Goal: Task Accomplishment & Management: Contribute content

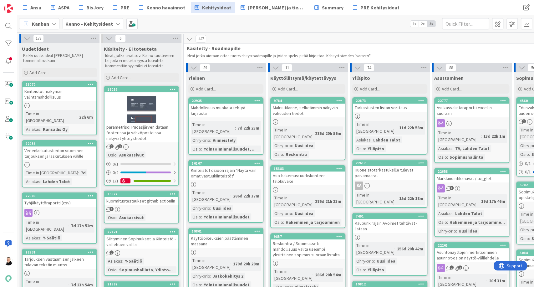
click at [115, 23] on icon at bounding box center [117, 23] width 5 height 5
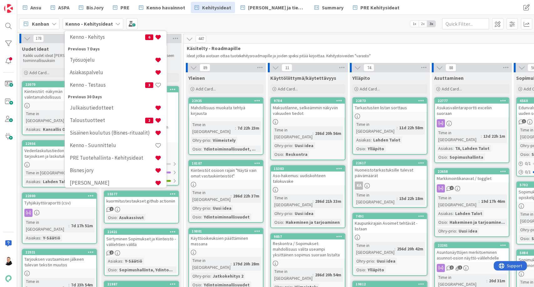
scroll to position [82, 0]
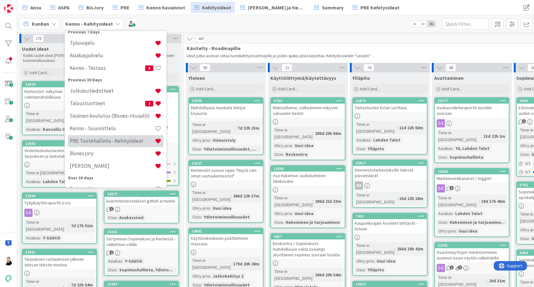
click at [97, 142] on h4 "PRE Tuotehallinta - Kehitysideat" at bounding box center [112, 141] width 85 height 6
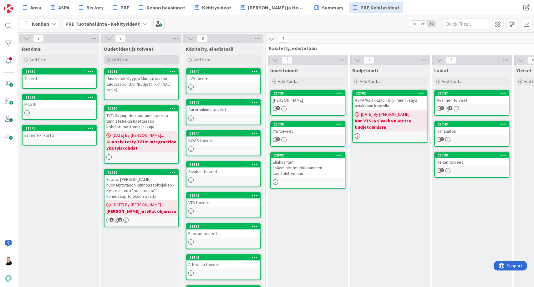
click at [112, 58] on span "Add Card..." at bounding box center [121, 60] width 20 height 6
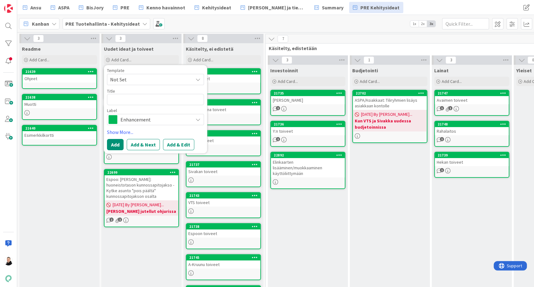
click at [131, 97] on textarea at bounding box center [155, 99] width 97 height 11
type textarea "x"
type textarea "V"
type textarea "x"
type textarea "VT"
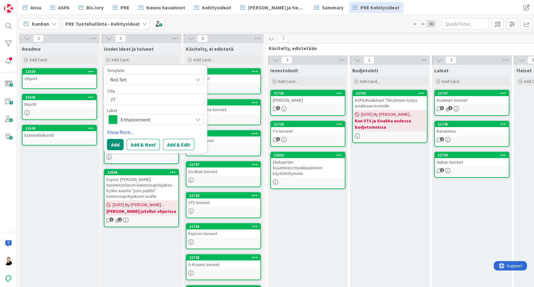
type textarea "x"
type textarea "VTS"
type textarea "x"
type textarea "VTS:"
type textarea "x"
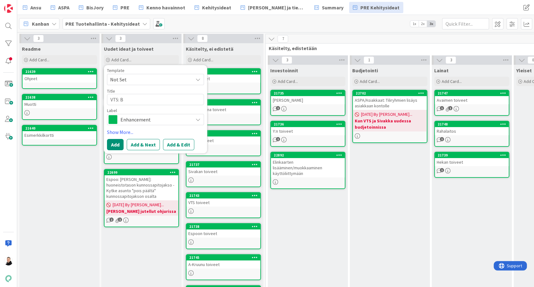
type textarea "VTS: Bu"
type textarea "x"
type textarea "VTS: Bud"
type textarea "x"
type textarea "VTS: Budj"
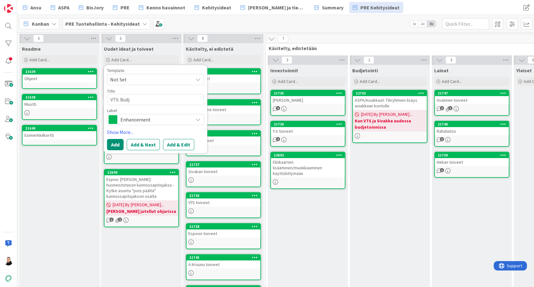
type textarea "x"
type textarea "VTS: Budje"
type textarea "x"
type textarea "VTS: Budjet"
type textarea "x"
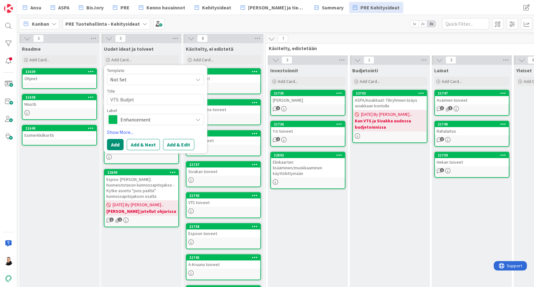
type textarea "VTS: Budjeto"
type textarea "x"
type textarea "VTS: Budjetoi"
type textarea "x"
type textarea "VTS: Budjetoint"
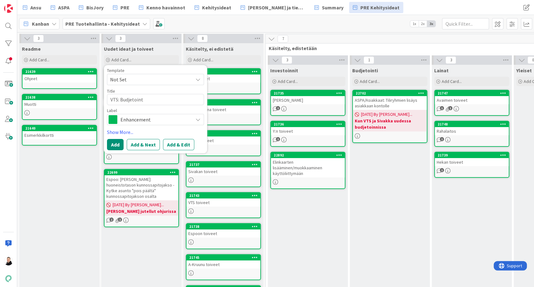
type textarea "x"
type textarea "VTS: Budjetointi"
type textarea "x"
type textarea "VTS: Budjetointii"
type textarea "x"
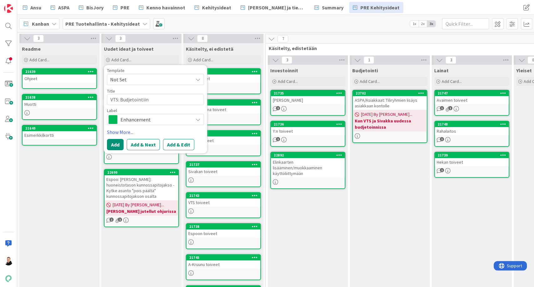
type textarea "VTS: Budjetointiin"
type textarea "x"
type textarea "VTS: Budjetointiin v"
type textarea "x"
type textarea "VTS: Budjetointiin ve"
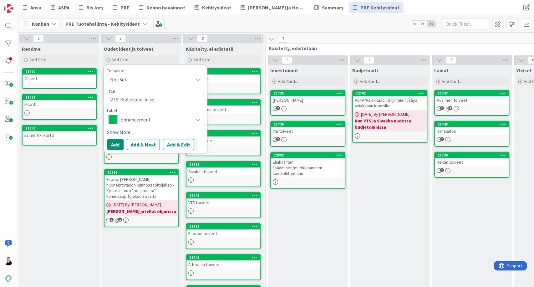
type textarea "x"
type textarea "VTS: Budjetointiin ver"
type textarea "x"
type textarea "VTS: Budjetointiin vert"
type textarea "x"
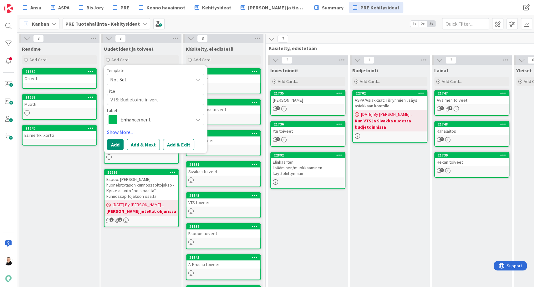
type textarea "VTS: Budjetointiin verta"
type textarea "x"
type textarea "VTS: Budjetointiin vertai"
type textarea "x"
type textarea "VTS: Budjetointiin vertail"
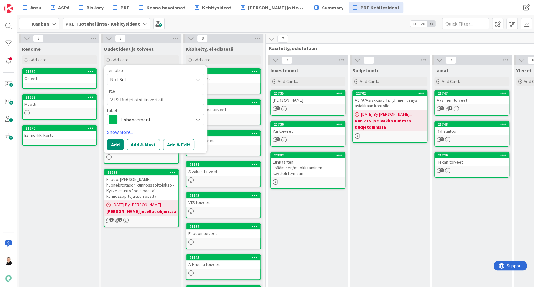
type textarea "x"
type textarea "VTS: Budjetointiin vertailu"
type textarea "x"
type textarea "VTS: Budjetointiin vertailua"
type textarea "x"
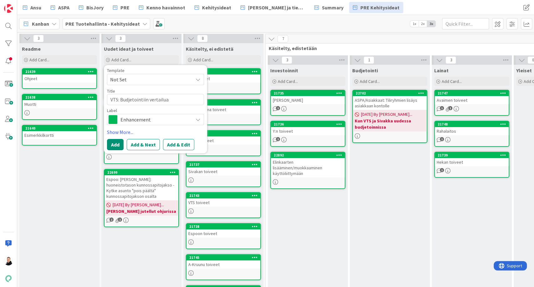
type textarea "VTS: Budjetointiin vertailu"
type textarea "x"
type textarea "VTS: Budjetointiin vertailua"
type textarea "x"
type textarea "VTS: Budjetointiin vertailuar"
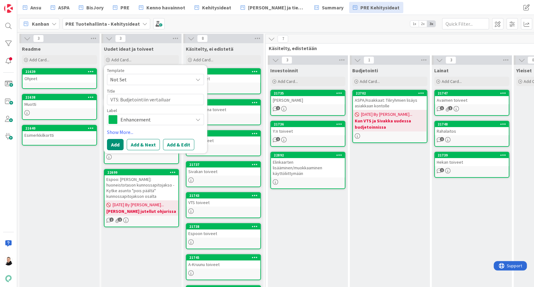
type textarea "x"
type textarea "VTS: Budjetointiin vertailuarv"
type textarea "x"
type textarea "VTS: Budjetointiin vertailuarvo"
type textarea "x"
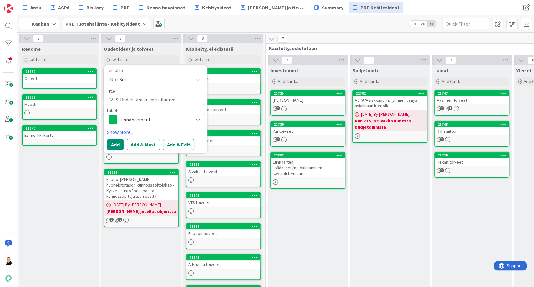
type textarea "VTS: Budjetointiin vertailuarvo"
type textarea "x"
type textarea "VTS: Budjetointiin vertailuarvo ""
type textarea "x"
type textarea "VTS: Budjetointiin vertailuarvo """
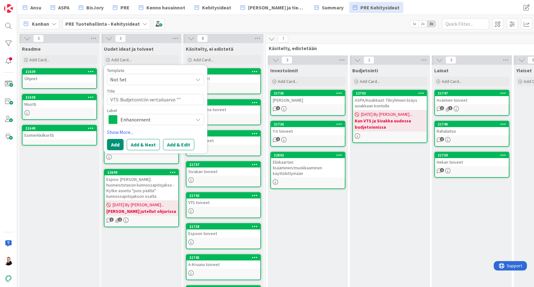
type textarea "x"
type textarea "VTS: Budjetointiin vertailuarvo "V""
type textarea "x"
type textarea "VTS: Budjetointiin vertailuarvo "Vi""
type textarea "x"
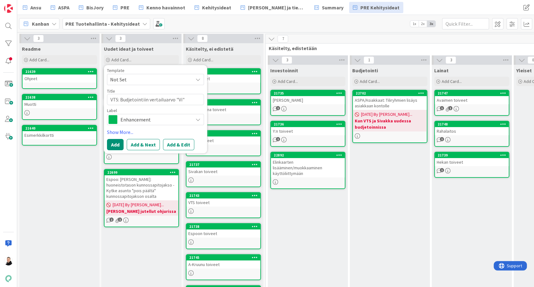
type textarea "VTS: Budjetointiin vertailuarvo "Vii""
type textarea "x"
type textarea "VTS: Budjetointiin vertailuarvo "Viid""
type textarea "x"
type textarea "VTS: Budjetointiin vertailuarvo "Viide""
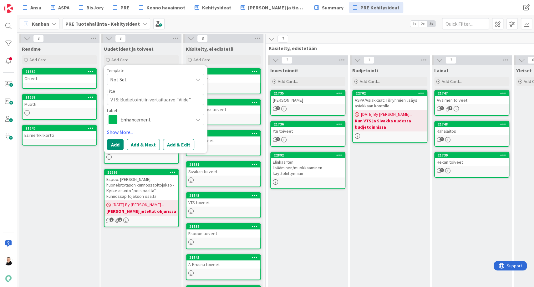
type textarea "x"
type textarea "VTS: Budjetointiin vertailuarvo "Viiden""
type textarea "x"
type textarea "VTS: Budjetointiin vertailuarvo "Viiden ""
type textarea "x"
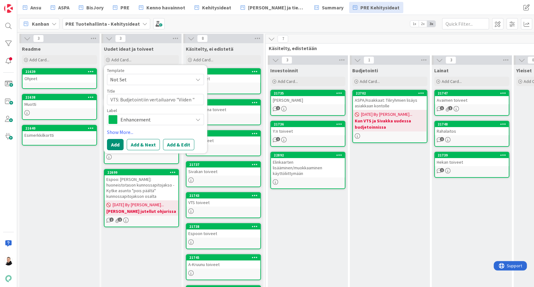
type textarea "VTS: Budjetointiin vertailuarvo "Viiden v""
type textarea "x"
type textarea "VTS: Budjetointiin vertailuarvo "Viiden vu""
type textarea "x"
type textarea "VTS: Budjetointiin vertailuarvo "Viiden vuo""
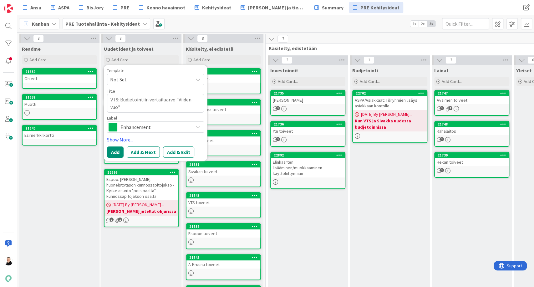
type textarea "x"
type textarea "VTS: Budjetointiin vertailuarvo "Viiden vuod""
type textarea "x"
type textarea "VTS: Budjetointiin vertailuarvo "Viiden vuoden""
type textarea "x"
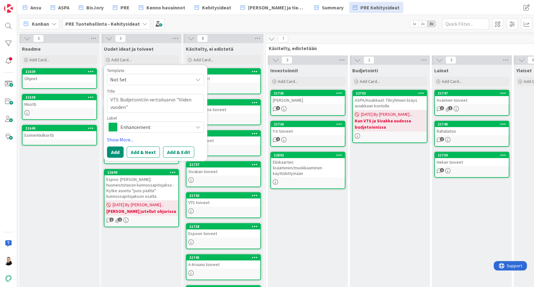
type textarea "VTS: Budjetointiin vertailuarvo "Viiden vuoden ""
type textarea "x"
type textarea "VTS: Budjetointiin vertailuarvo "Viiden vuoden k""
type textarea "x"
type textarea "VTS: Budjetointiin vertailuarvo "Viiden vuoden ke""
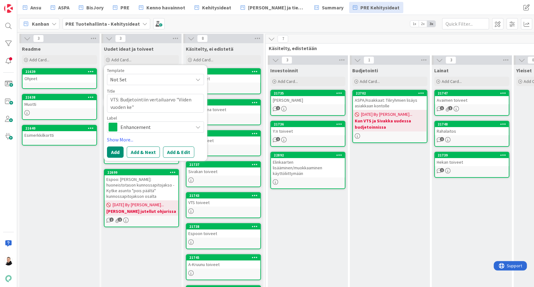
type textarea "x"
type textarea "VTS: Budjetointiin vertailuarvo "Viiden vuoden kes""
type textarea "x"
type textarea "VTS: Budjetointiin vertailuarvo "Viiden vuoden kesk""
type textarea "x"
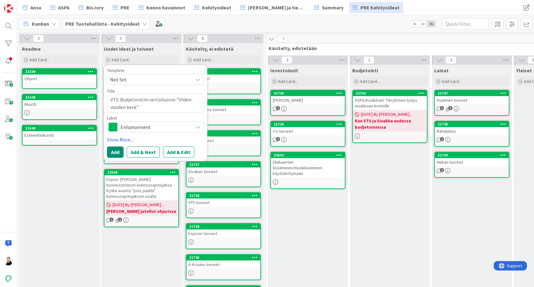
type textarea "VTS: Budjetointiin vertailuarvo "Viiden vuoden keski""
type textarea "x"
type textarea "VTS: Budjetointiin vertailuarvo "Viiden vuoden keskia""
type textarea "x"
type textarea "VTS: Budjetointiin vertailuarvo "Viiden vuoden keskiar""
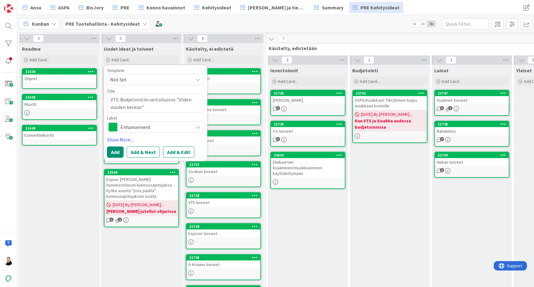
type textarea "x"
type textarea "VTS: Budjetointiin vertailuarvo "Viiden vuoden keskiaro""
type textarea "x"
type textarea "VTS: Budjetointiin vertailuarvo "Viiden vuoden keskiar""
type textarea "x"
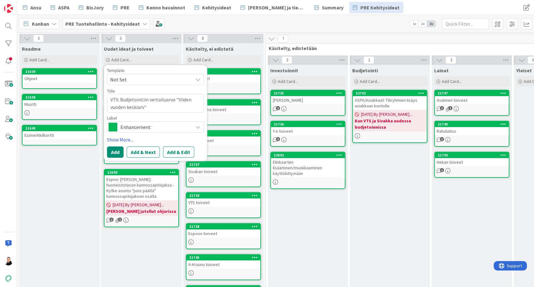
type textarea "VTS: Budjetointiin vertailuarvo "Viiden vuoden keskiarvo""
type textarea "x"
type textarea "VTS: Budjetointiin vertailuarvo "Viiden vuoden keskiarvo""
click at [180, 152] on button "Add & Edit" at bounding box center [178, 151] width 31 height 11
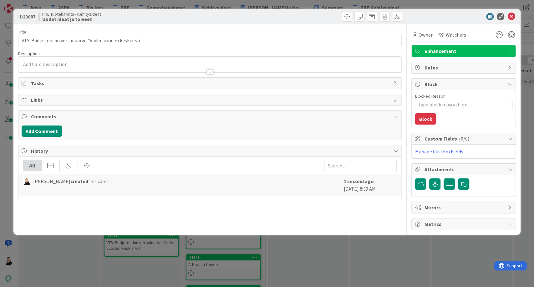
type textarea "x"
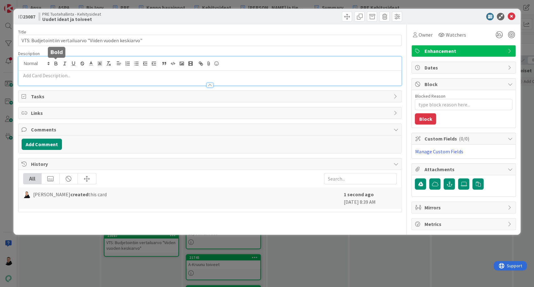
click at [57, 65] on div at bounding box center [209, 71] width 383 height 29
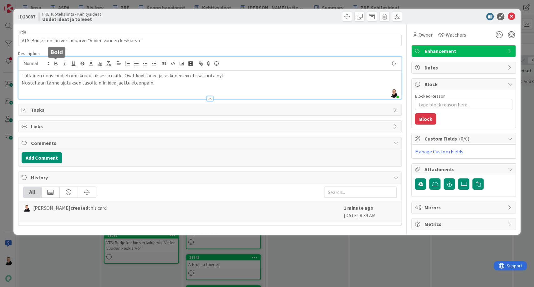
type textarea "x"
click at [513, 15] on icon at bounding box center [511, 17] width 8 height 8
